Goal: Information Seeking & Learning: Learn about a topic

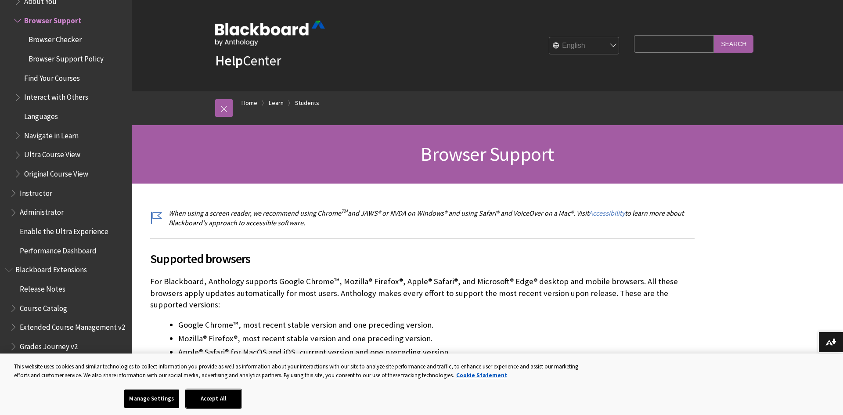
click at [234, 406] on button "Accept All" at bounding box center [213, 398] width 55 height 18
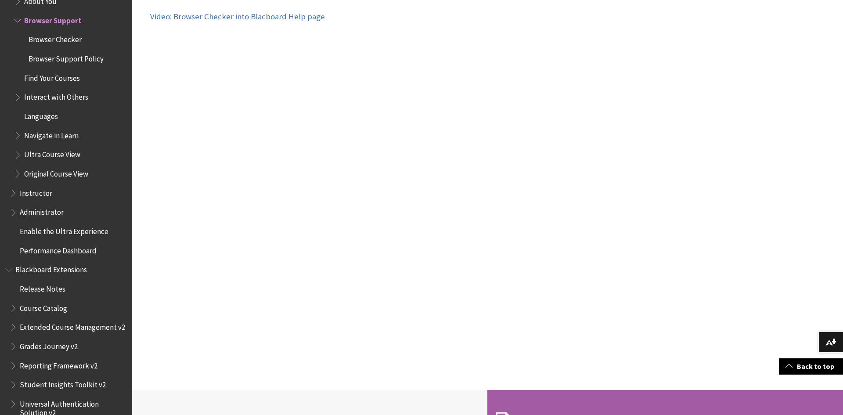
scroll to position [671, 0]
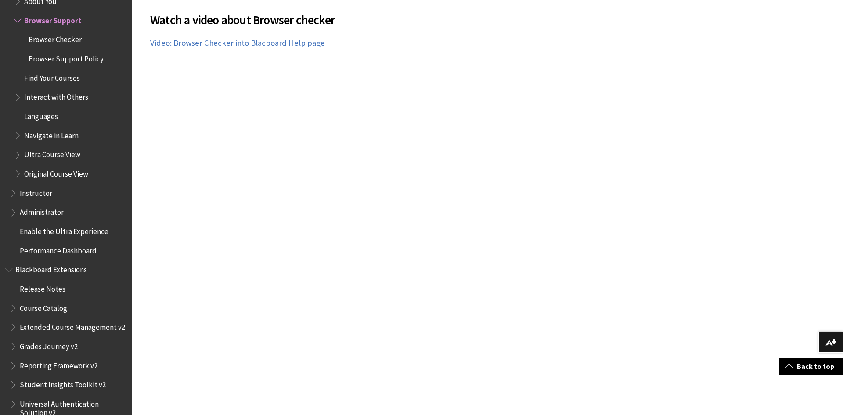
click at [62, 43] on span "Browser Checker" at bounding box center [55, 38] width 53 height 12
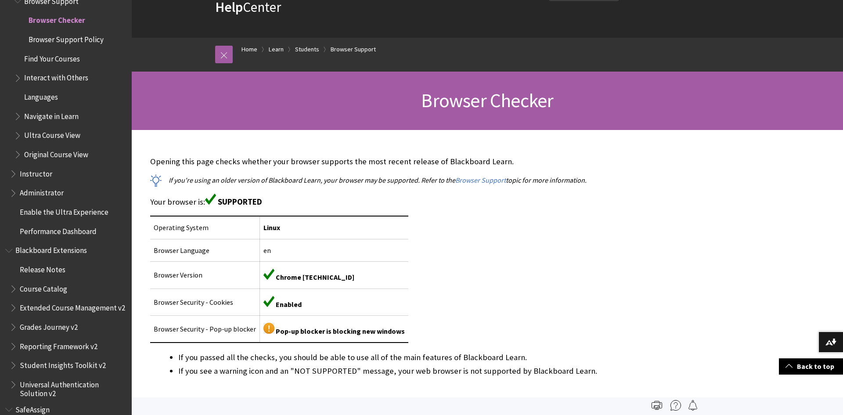
scroll to position [53, 0]
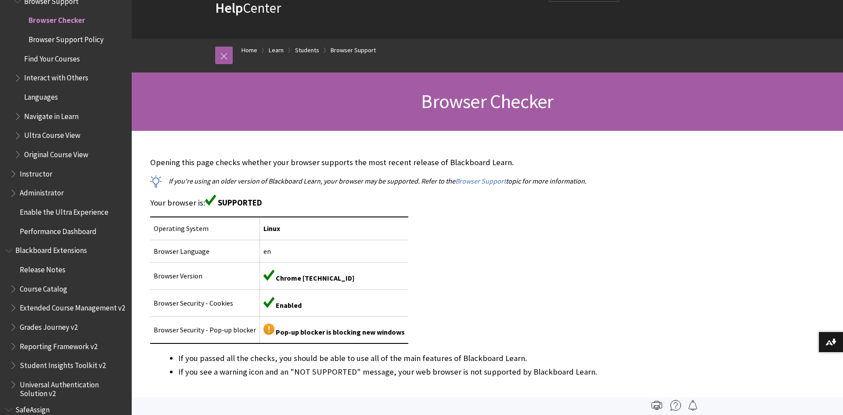
click at [41, 39] on span "Browser Support Policy" at bounding box center [66, 38] width 75 height 12
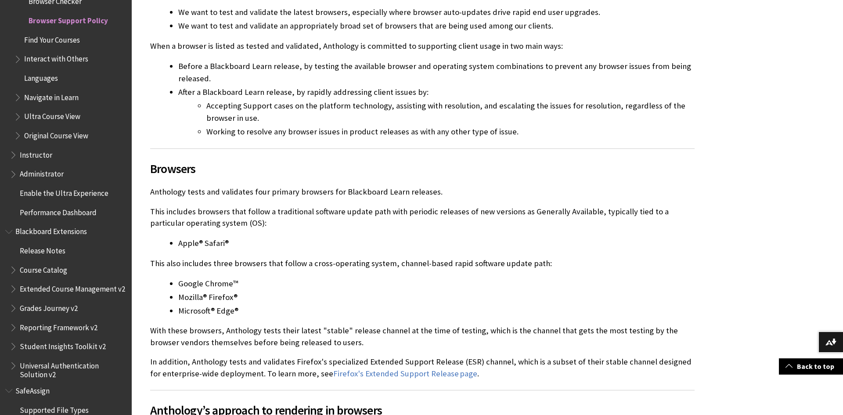
scroll to position [263, 0]
